Goal: Task Accomplishment & Management: Complete application form

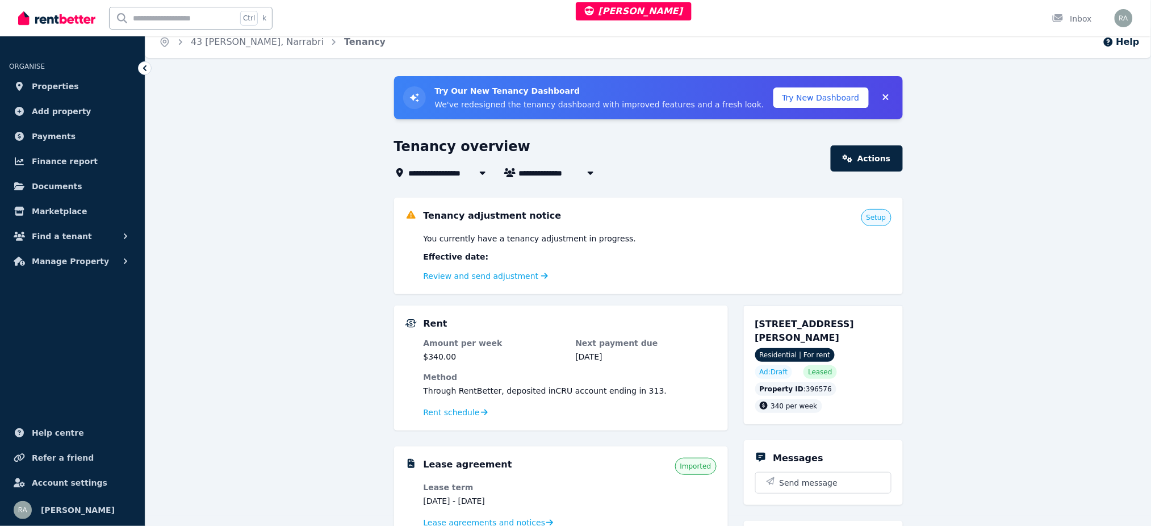
scroll to position [151, 0]
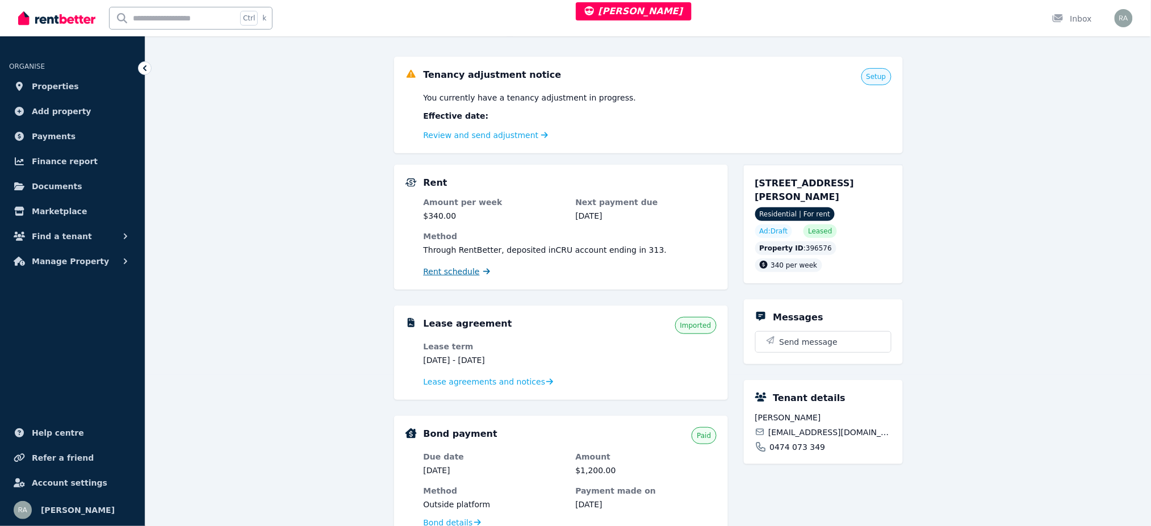
click at [461, 274] on span "Rent schedule" at bounding box center [452, 271] width 56 height 11
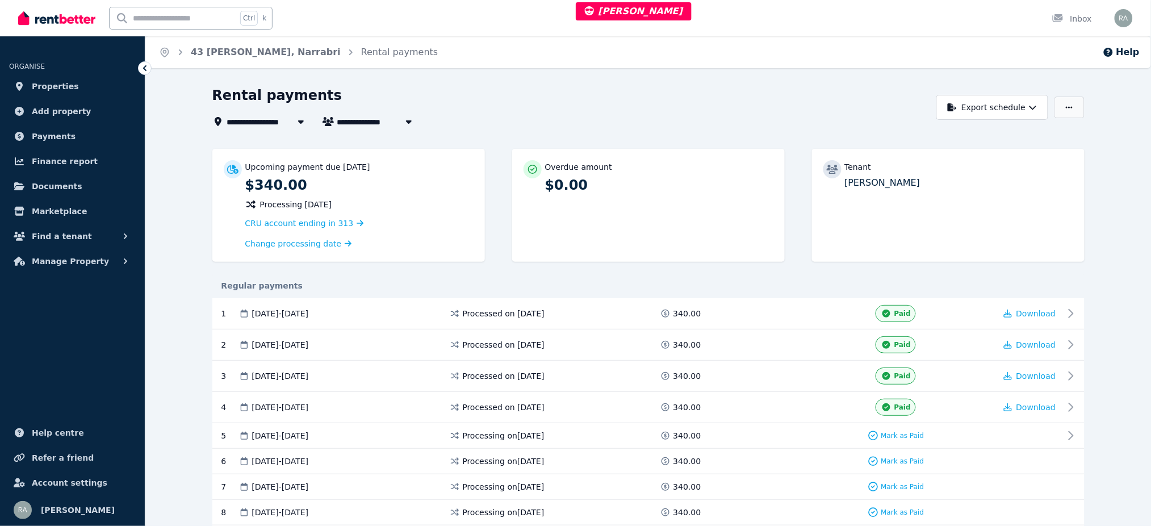
click at [1077, 100] on button "button" at bounding box center [1069, 108] width 30 height 22
click at [324, 224] on span "CRU account ending in 313" at bounding box center [299, 223] width 108 height 9
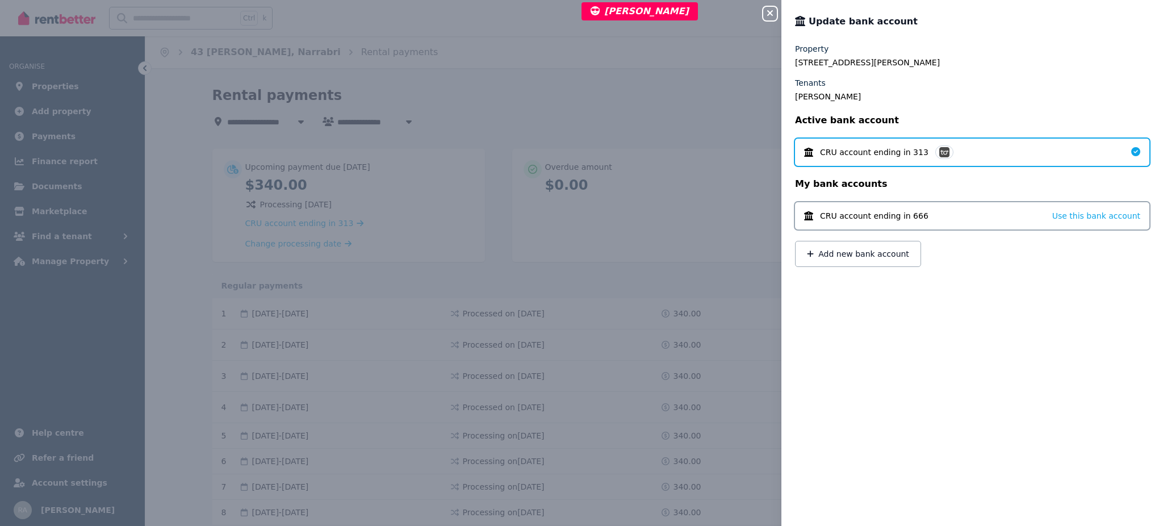
click at [767, 10] on icon "button" at bounding box center [770, 13] width 14 height 9
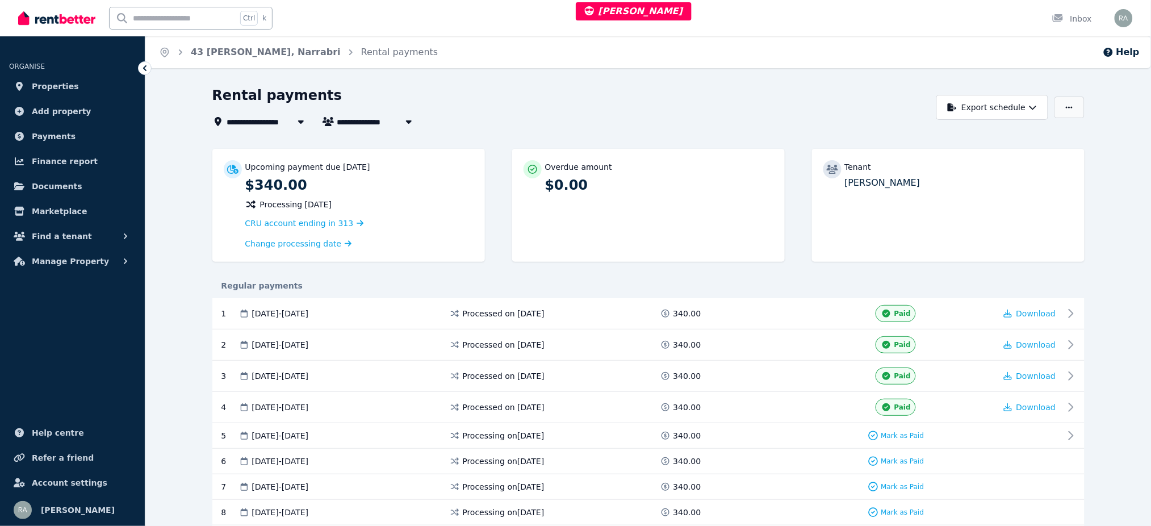
click at [1075, 107] on button "button" at bounding box center [1069, 108] width 30 height 22
click at [78, 77] on link "Properties" at bounding box center [72, 86] width 127 height 23
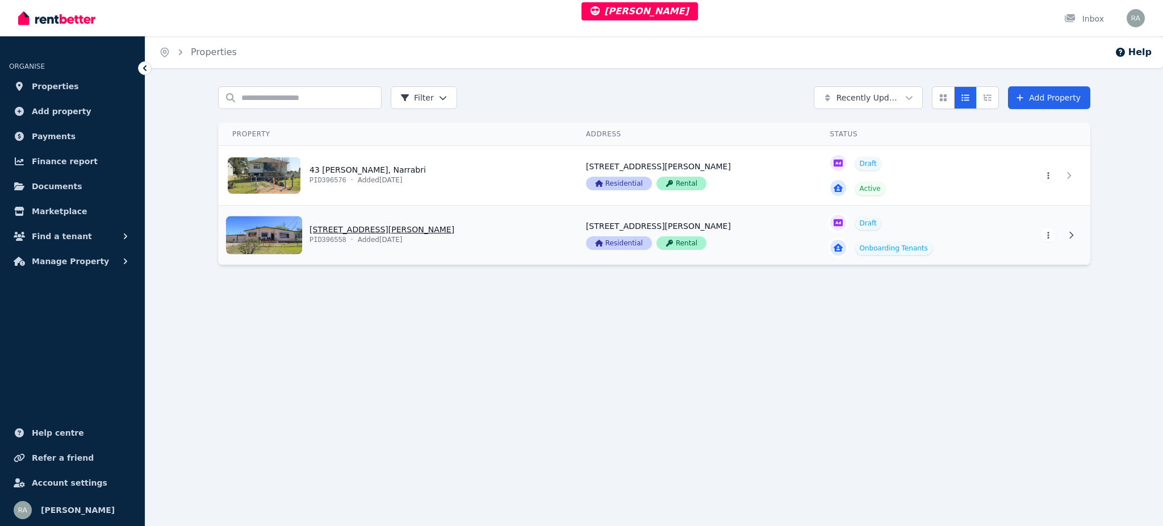
click at [515, 232] on link "View property details" at bounding box center [396, 235] width 354 height 59
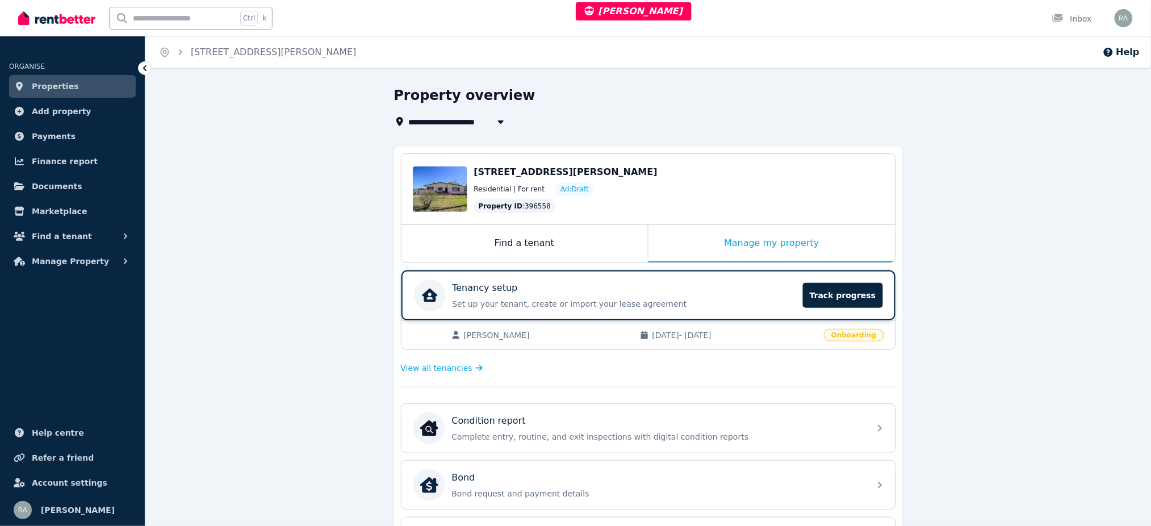
click at [538, 287] on div "Tenancy setup" at bounding box center [625, 288] width 344 height 14
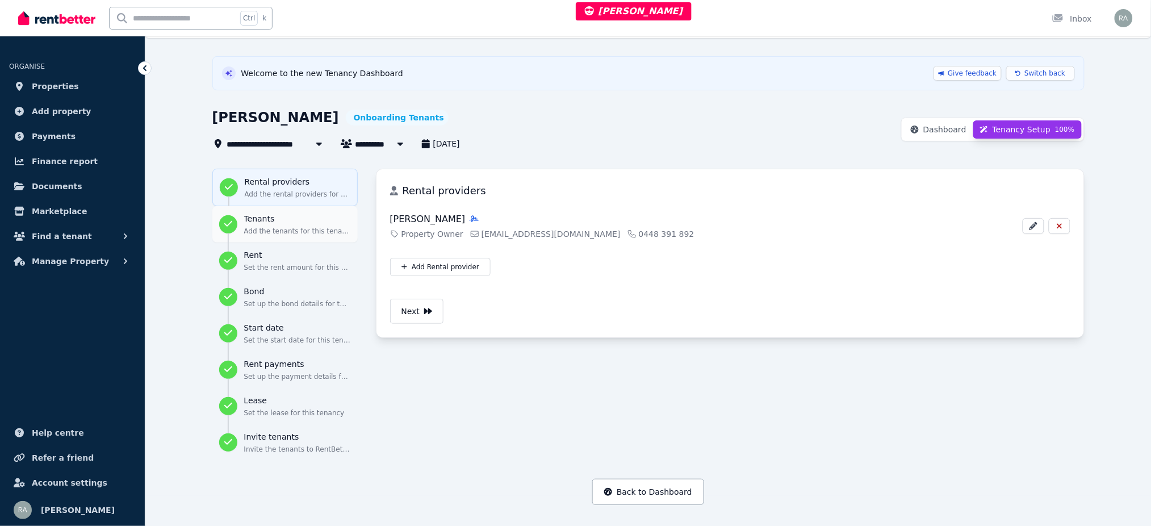
scroll to position [47, 0]
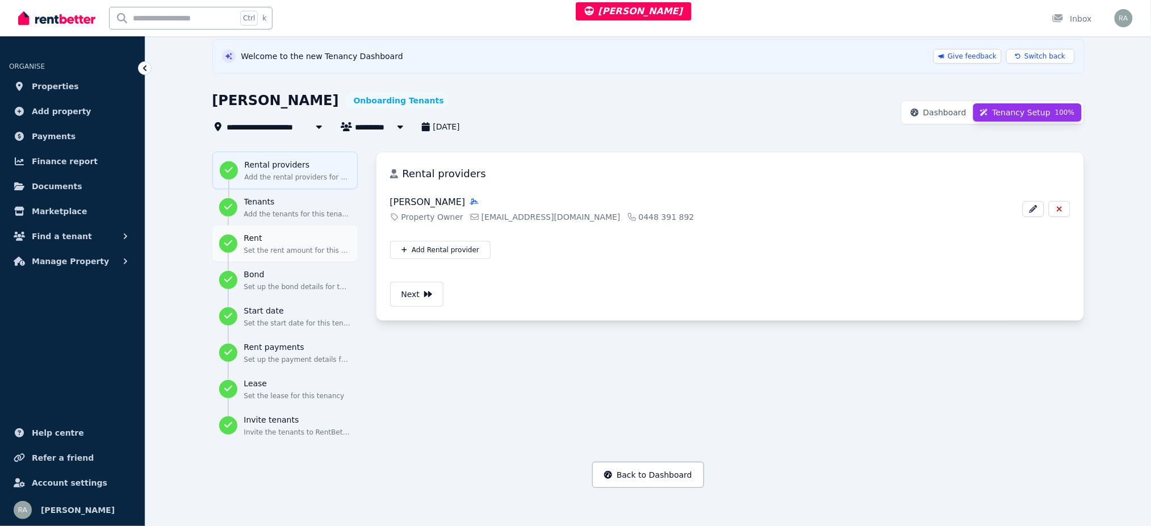
click at [284, 242] on h3 "Rent" at bounding box center [297, 237] width 107 height 11
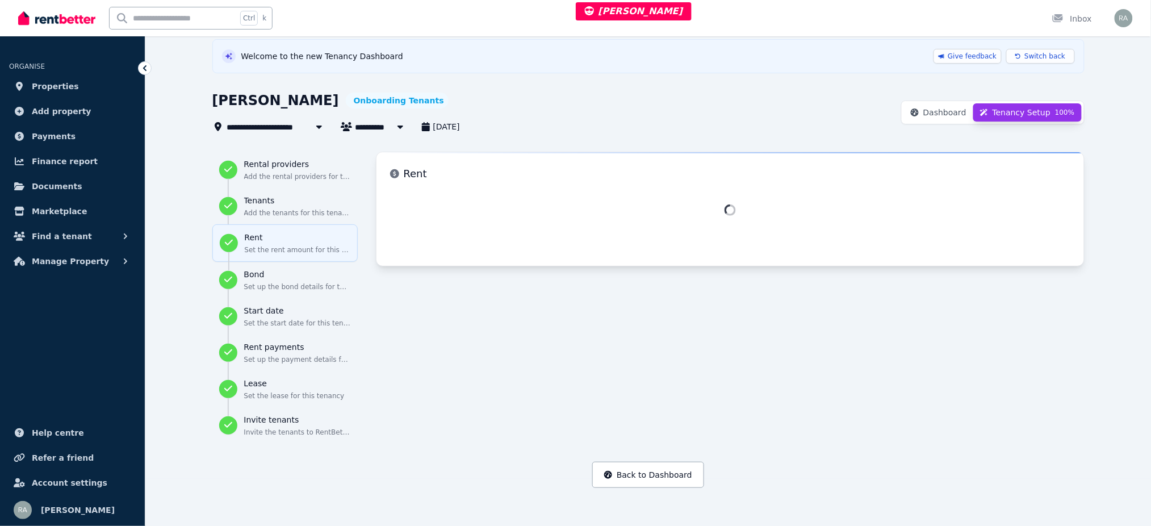
select select "**********"
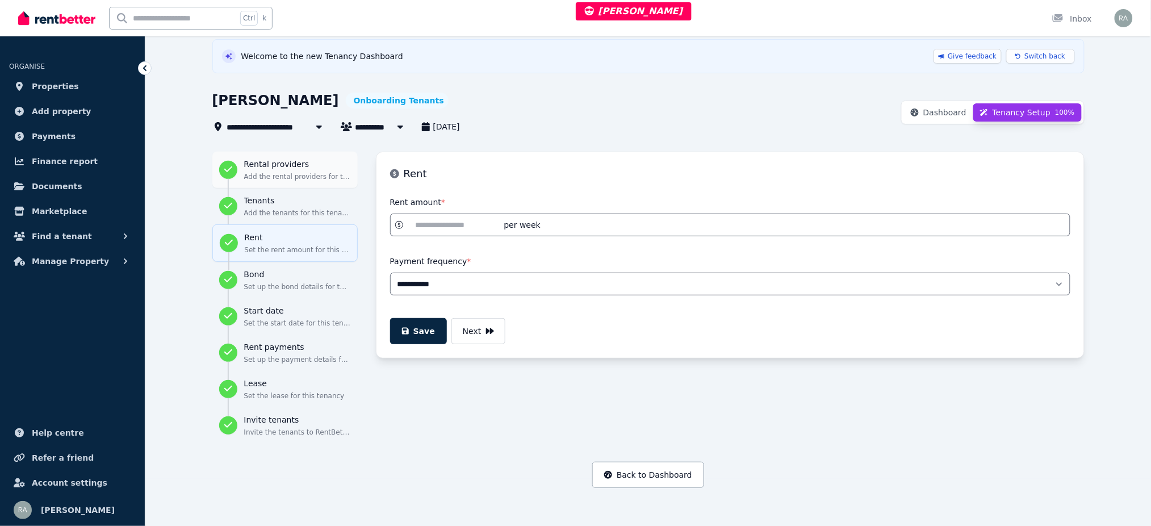
click at [279, 185] on button "Rental providers Add the rental providers for this tenancy" at bounding box center [284, 170] width 145 height 36
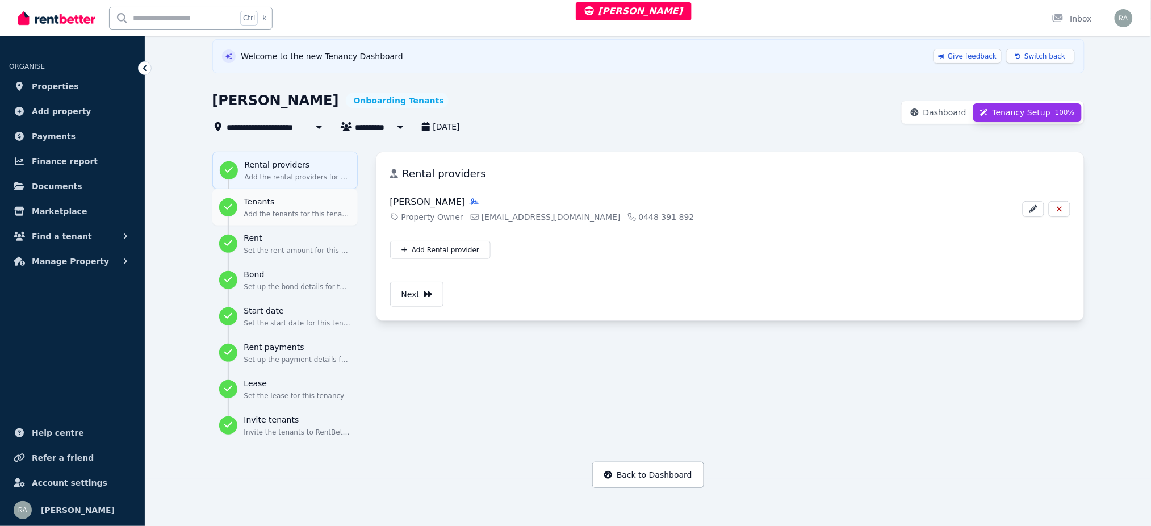
click at [274, 204] on h3 "Tenants" at bounding box center [297, 201] width 107 height 11
click at [271, 312] on h3 "Start date" at bounding box center [297, 310] width 107 height 11
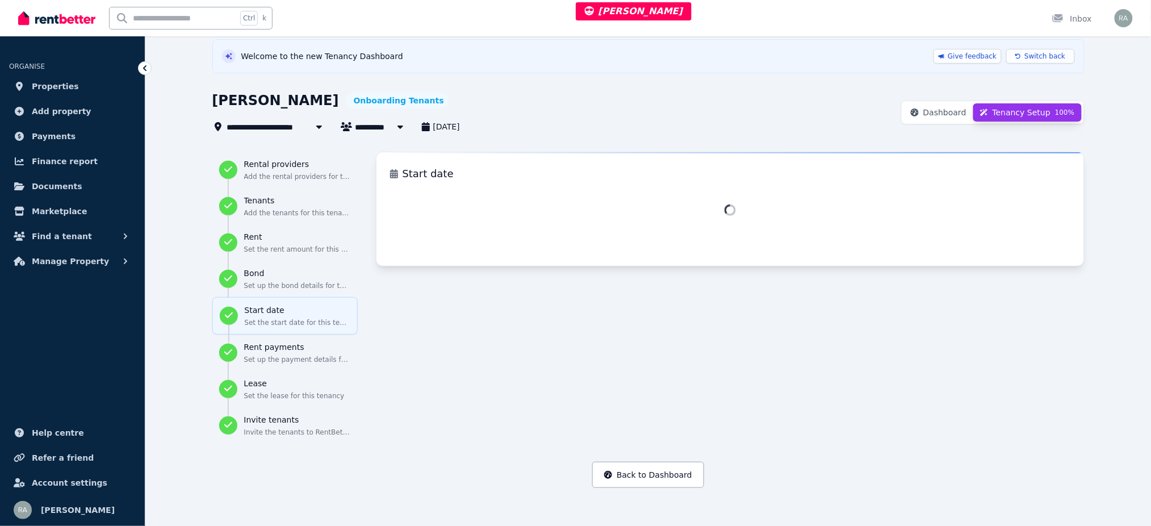
select select "**********"
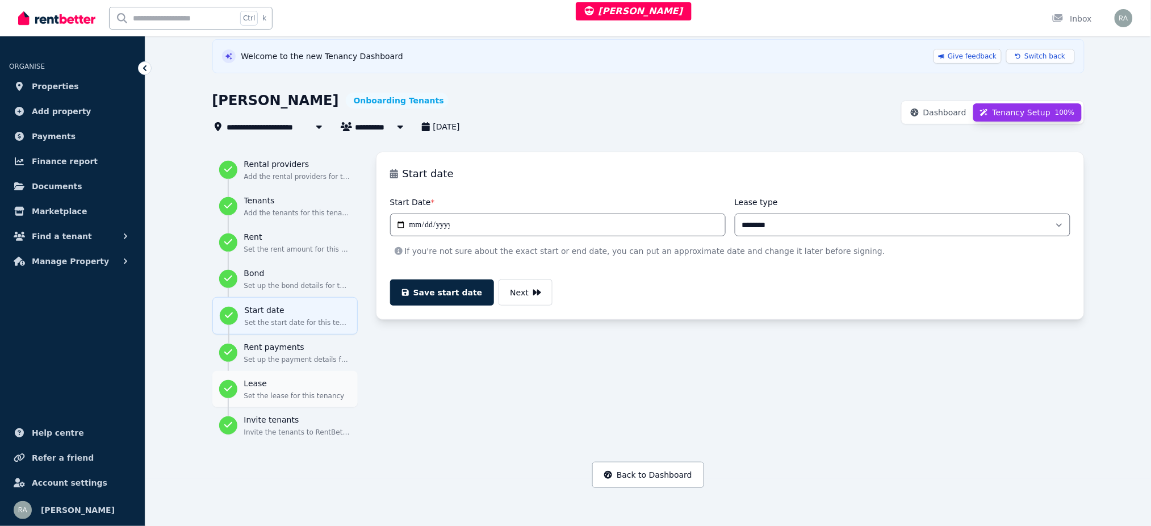
click at [269, 391] on p "Set the lease for this tenancy" at bounding box center [297, 395] width 107 height 9
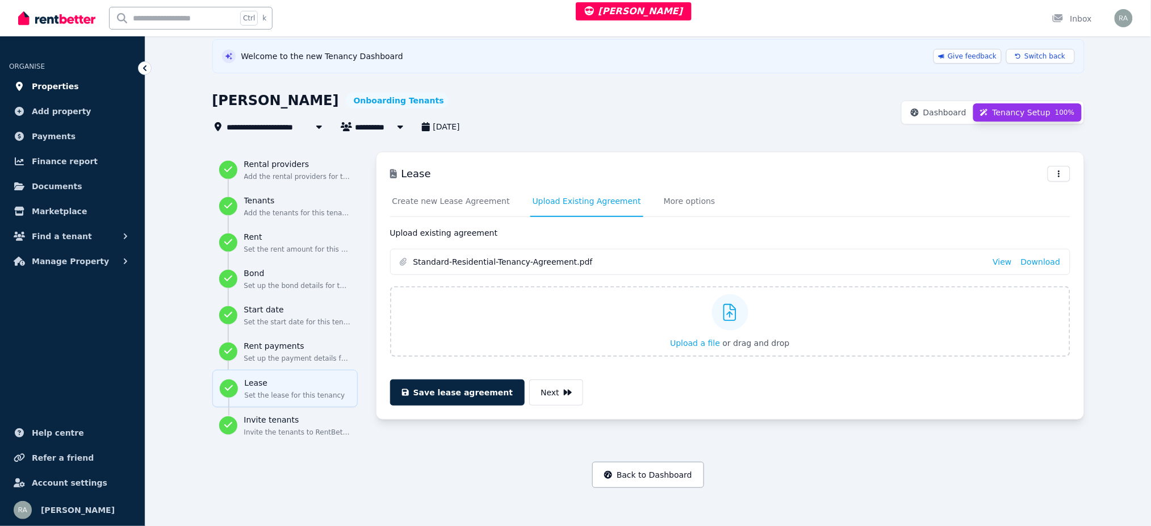
click at [67, 85] on span "Properties" at bounding box center [55, 86] width 47 height 14
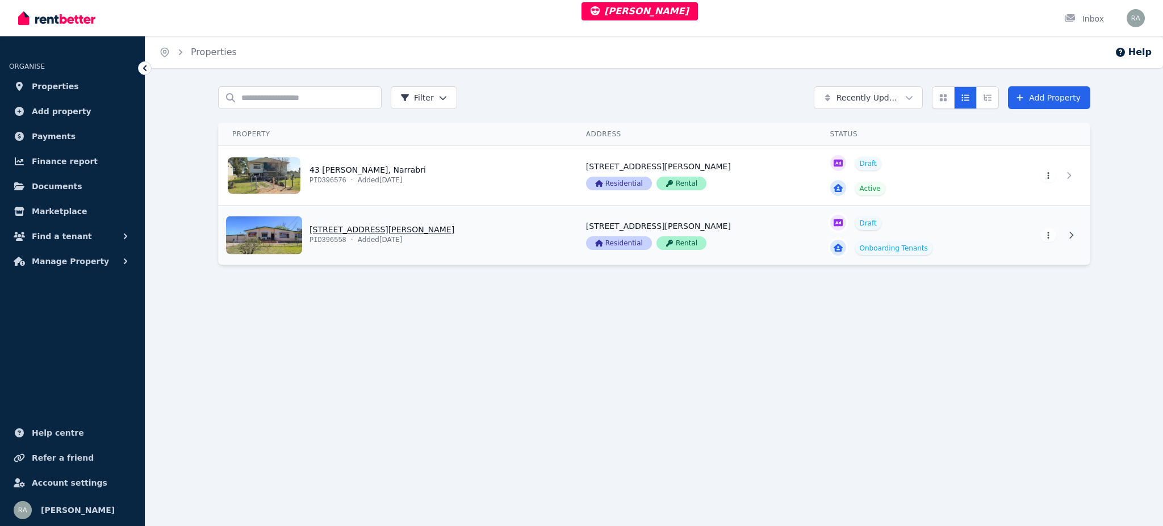
click at [452, 233] on link "View property details" at bounding box center [396, 235] width 354 height 59
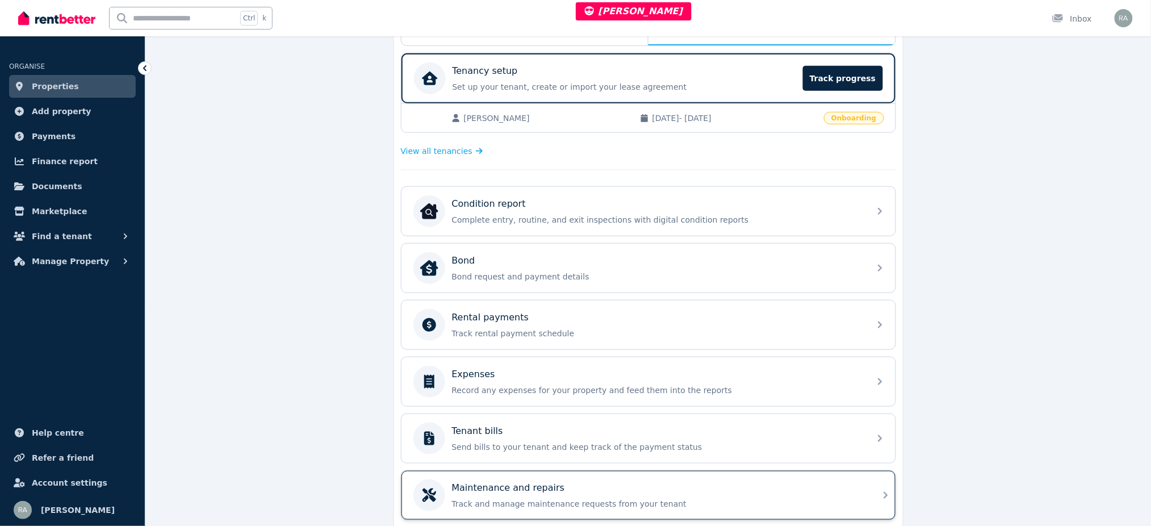
scroll to position [227, 0]
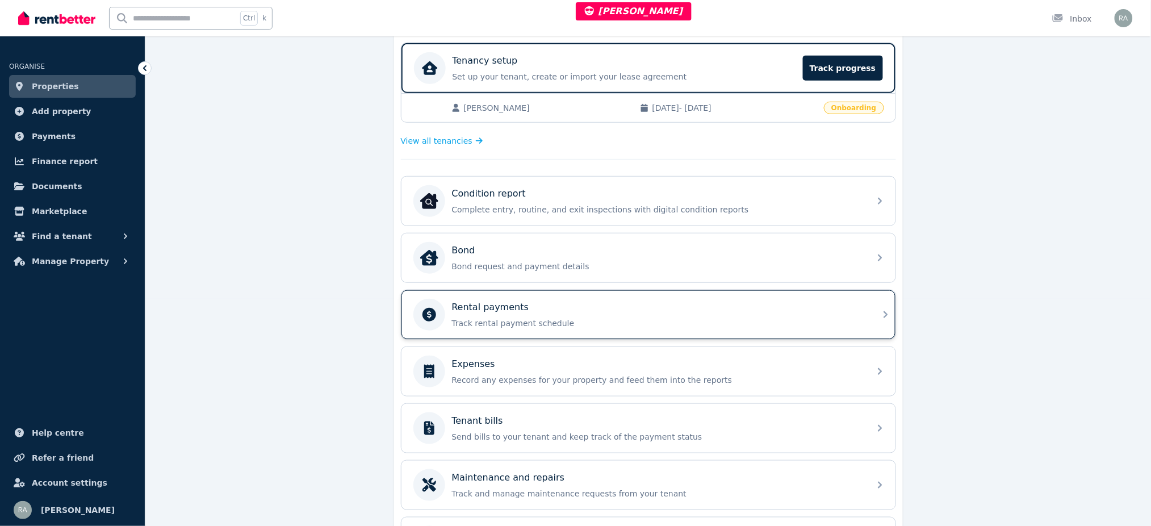
click at [491, 324] on p "Track rental payment schedule" at bounding box center [657, 322] width 411 height 11
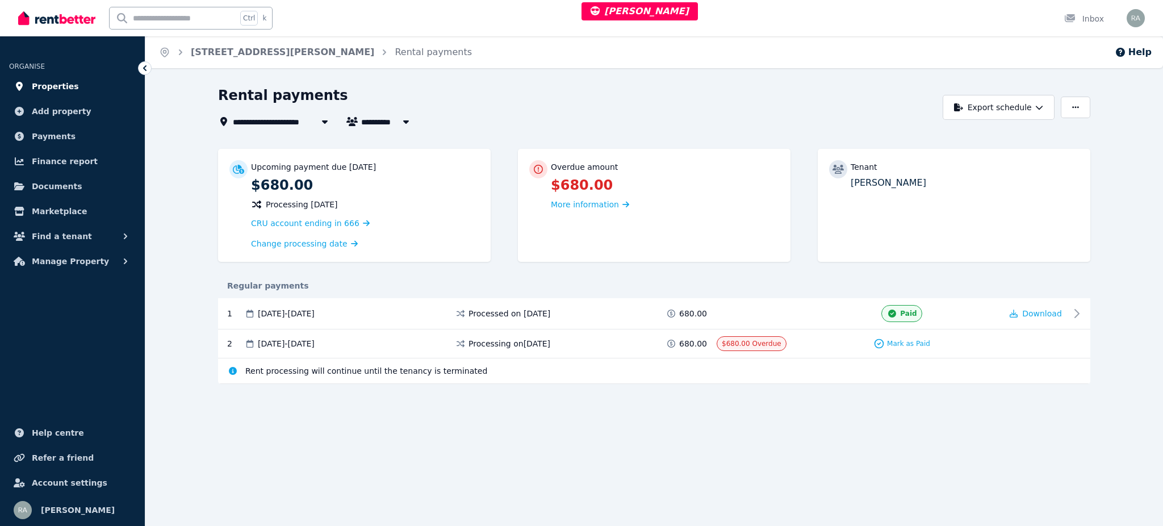
click at [85, 89] on link "Properties" at bounding box center [72, 86] width 127 height 23
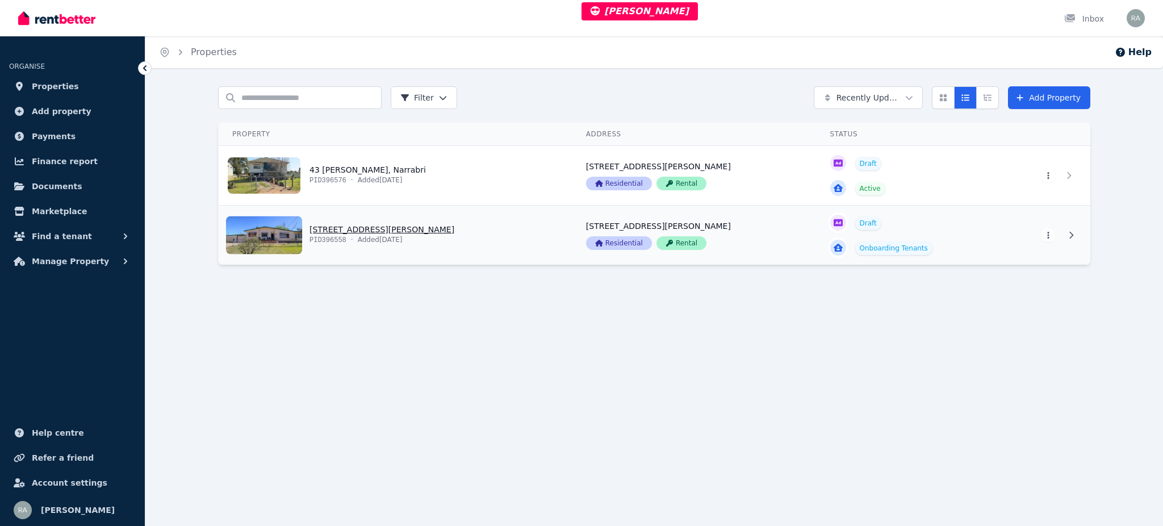
click at [479, 227] on link "View property details" at bounding box center [396, 235] width 354 height 59
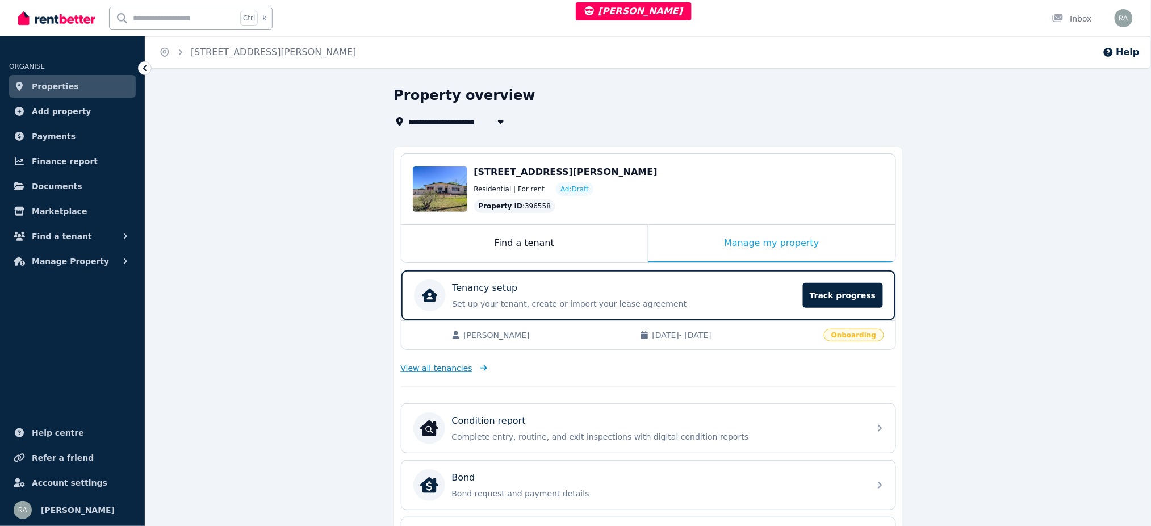
click at [441, 367] on span "View all tenancies" at bounding box center [437, 367] width 72 height 11
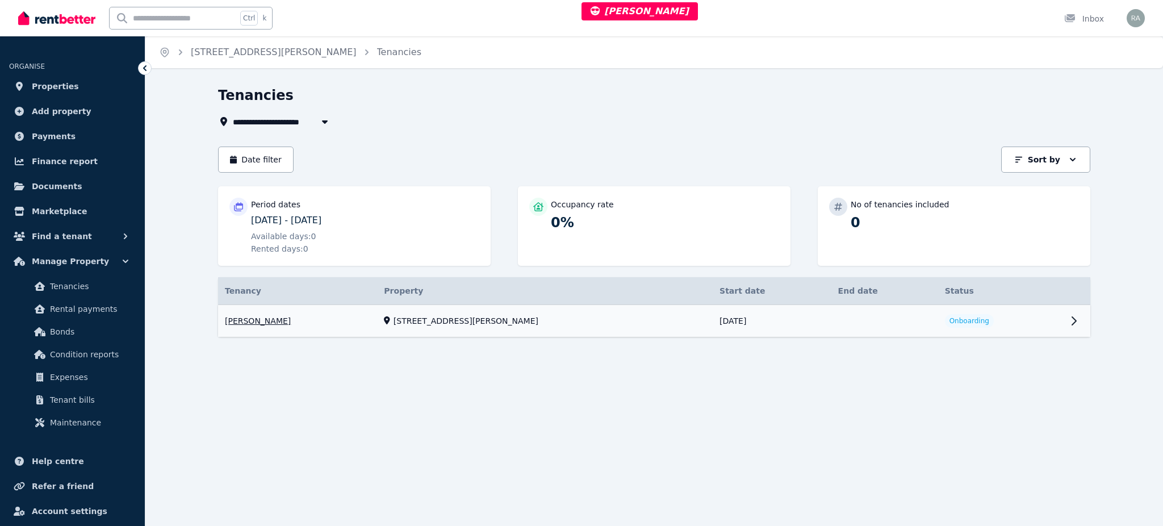
click at [966, 315] on link "View property details" at bounding box center [654, 321] width 872 height 32
